Goal: Find specific page/section: Find specific page/section

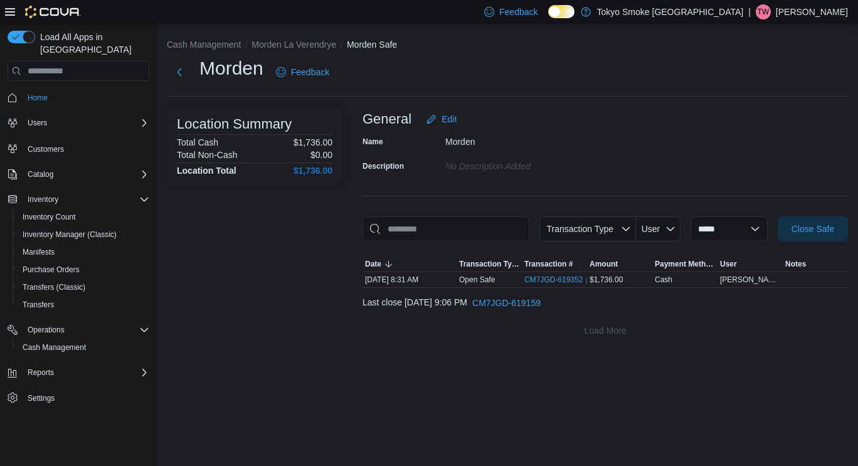
click at [837, 9] on p "Terri Ward" at bounding box center [812, 11] width 72 height 15
click at [782, 119] on span "Sign Out" at bounding box center [767, 120] width 34 height 13
